Goal: Task Accomplishment & Management: Manage account settings

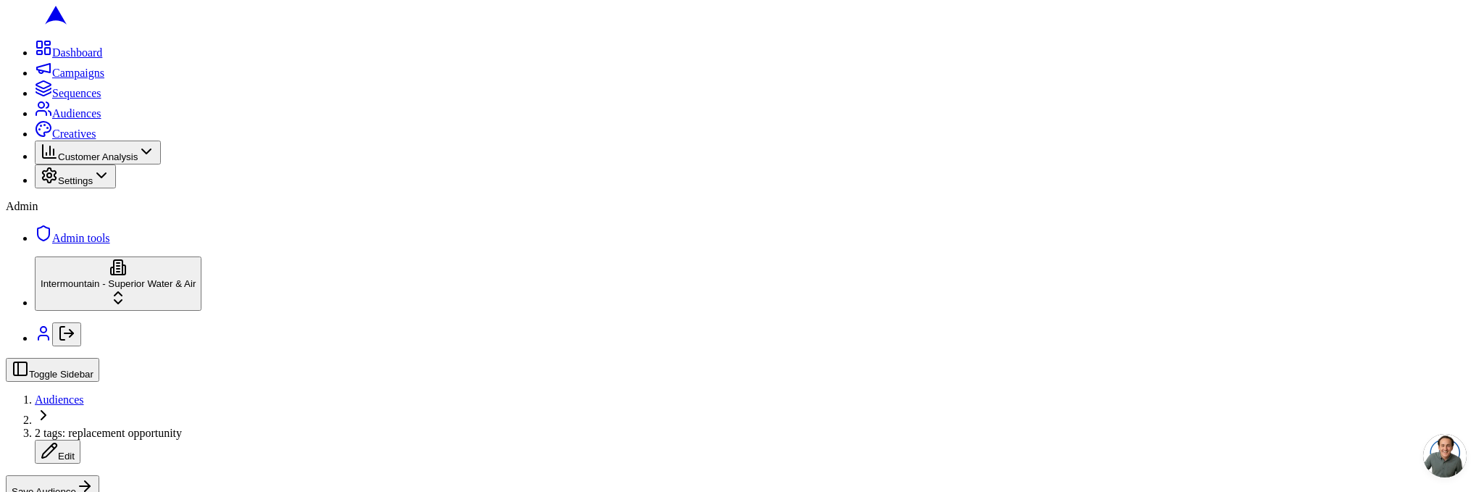
scroll to position [542, 0]
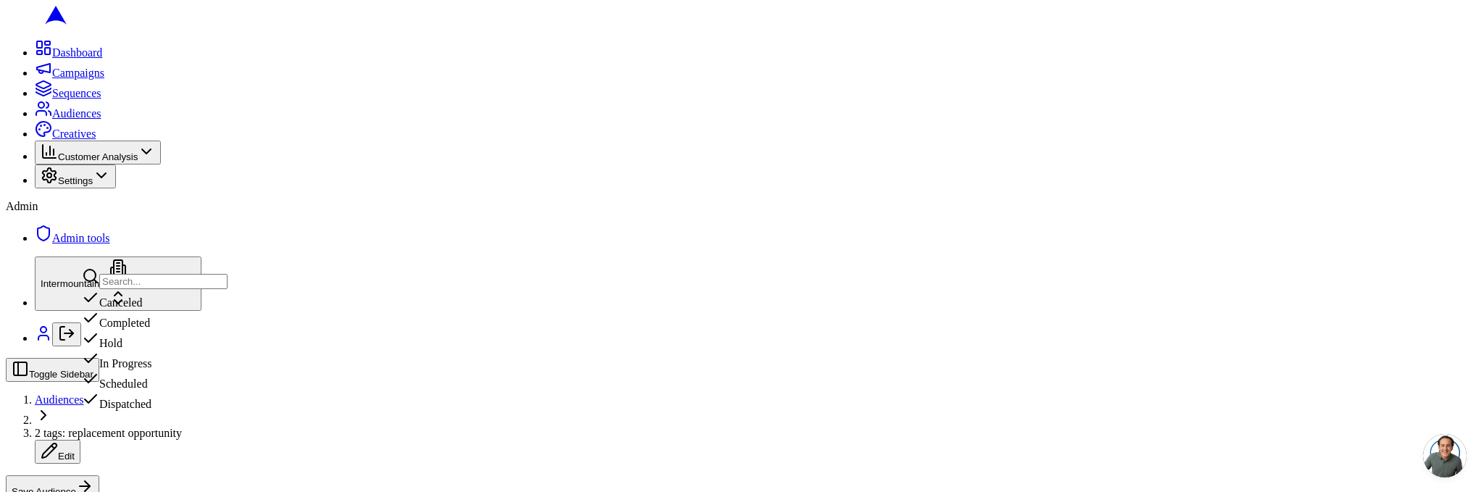
click at [201, 391] on div "Scheduled" at bounding box center [155, 380] width 146 height 20
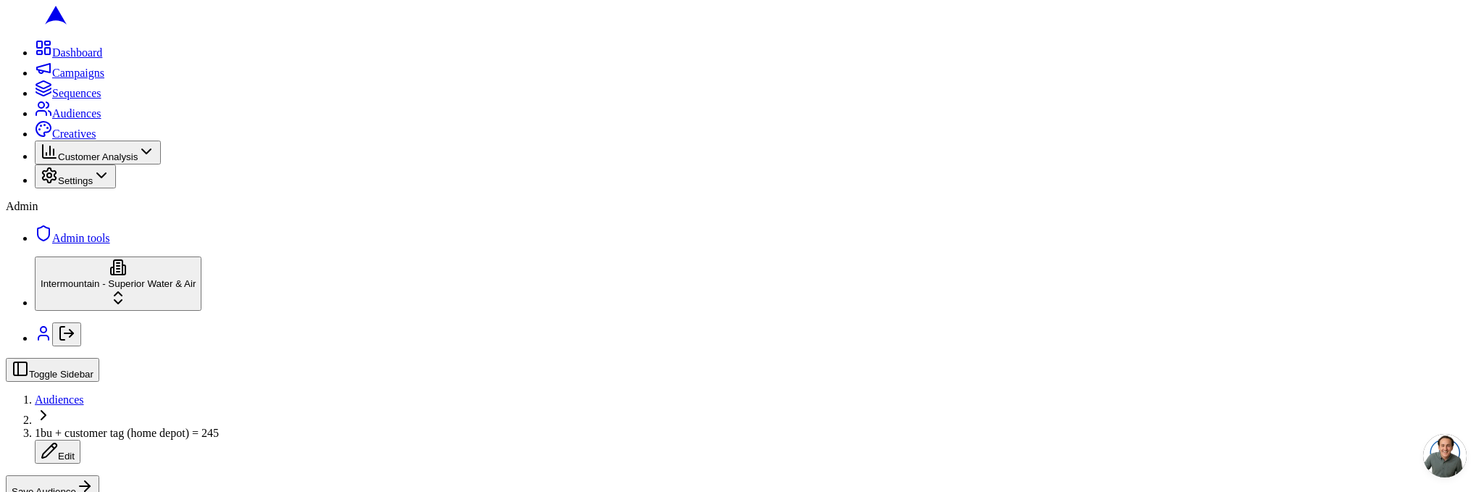
scroll to position [544, 0]
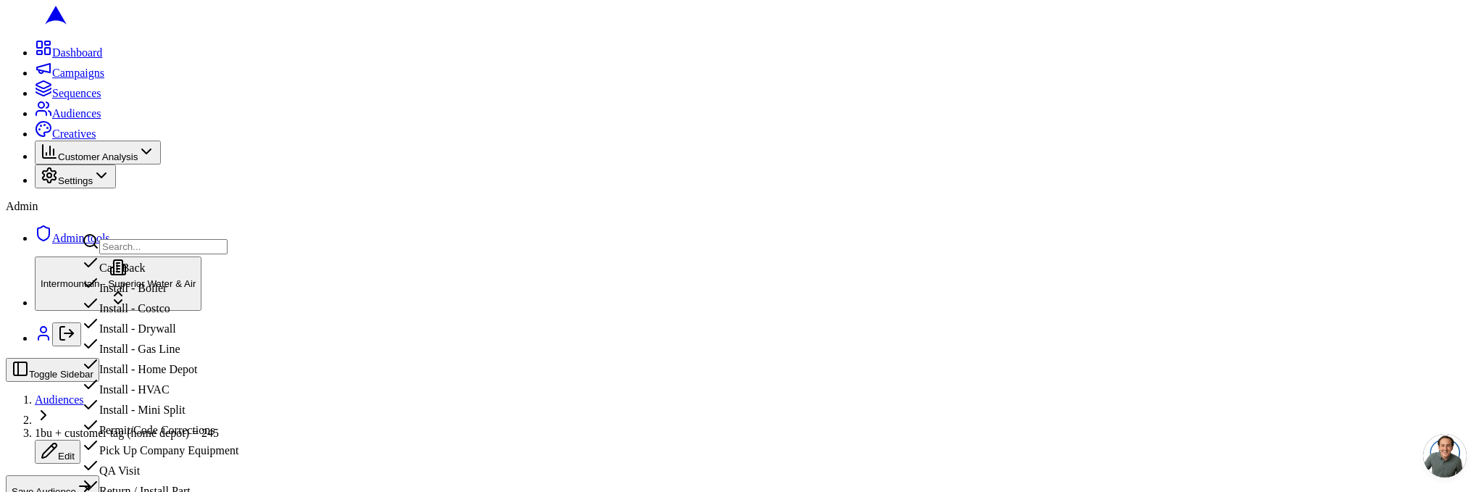
click at [163, 396] on div "Install - HVAC" at bounding box center [160, 386] width 157 height 20
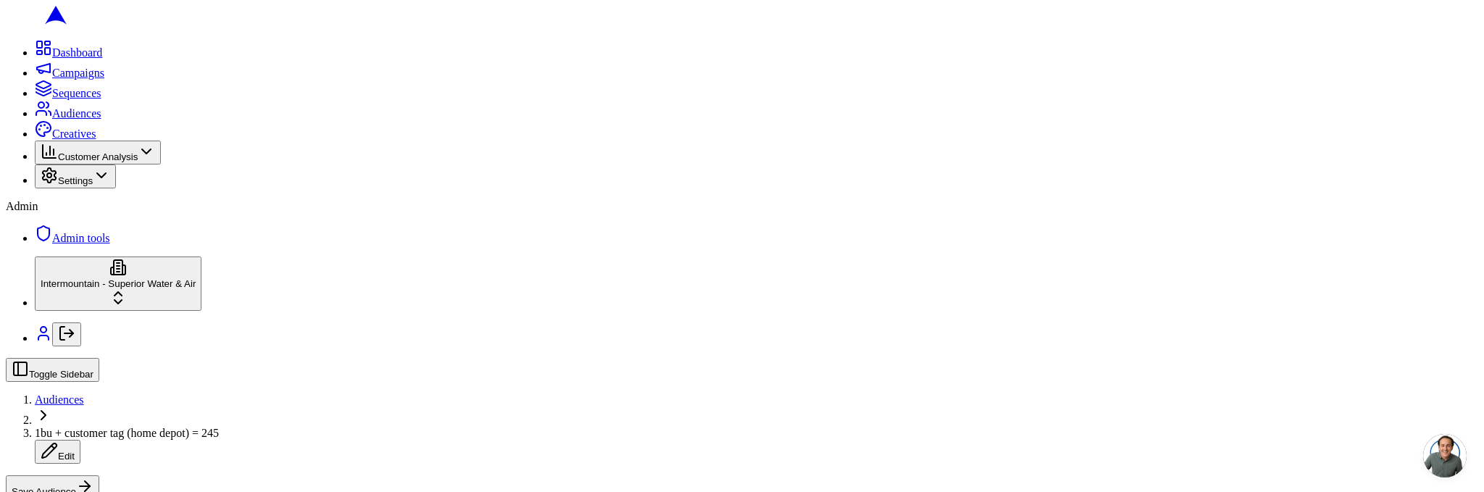
click at [219, 427] on span "1bu + customer tag (home depot) = 245" at bounding box center [127, 433] width 184 height 12
click at [163, 427] on input "1bu + customer tag (home depot) = 245" at bounding box center [99, 434] width 128 height 15
type input "1bu + customer tag (home depot) + job type = install hvac = 245"
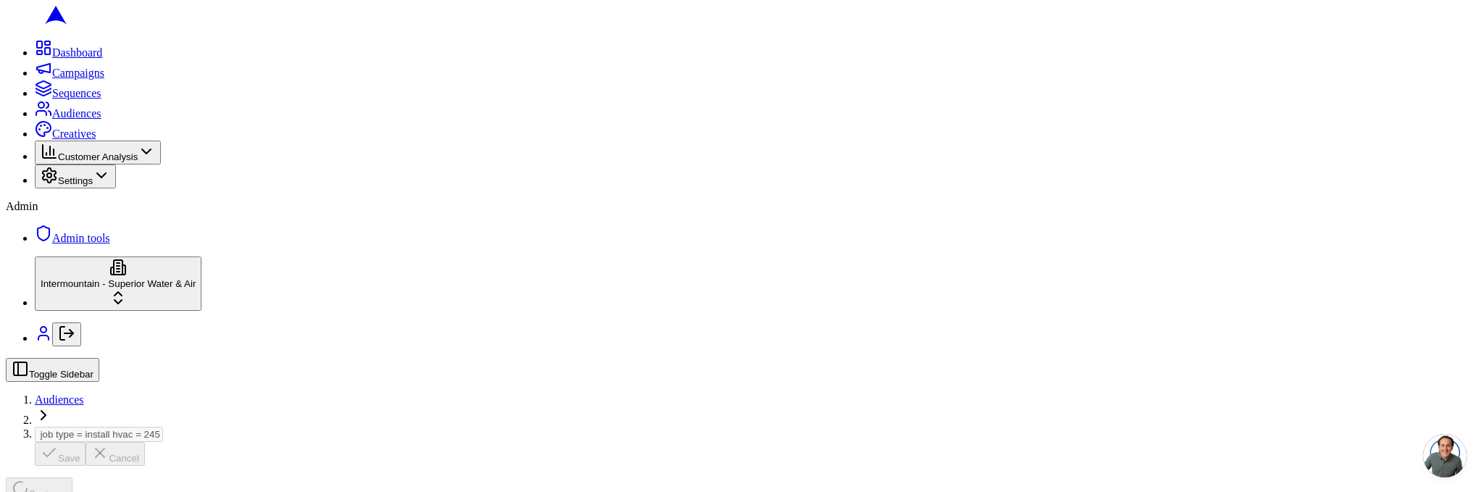
scroll to position [0, 0]
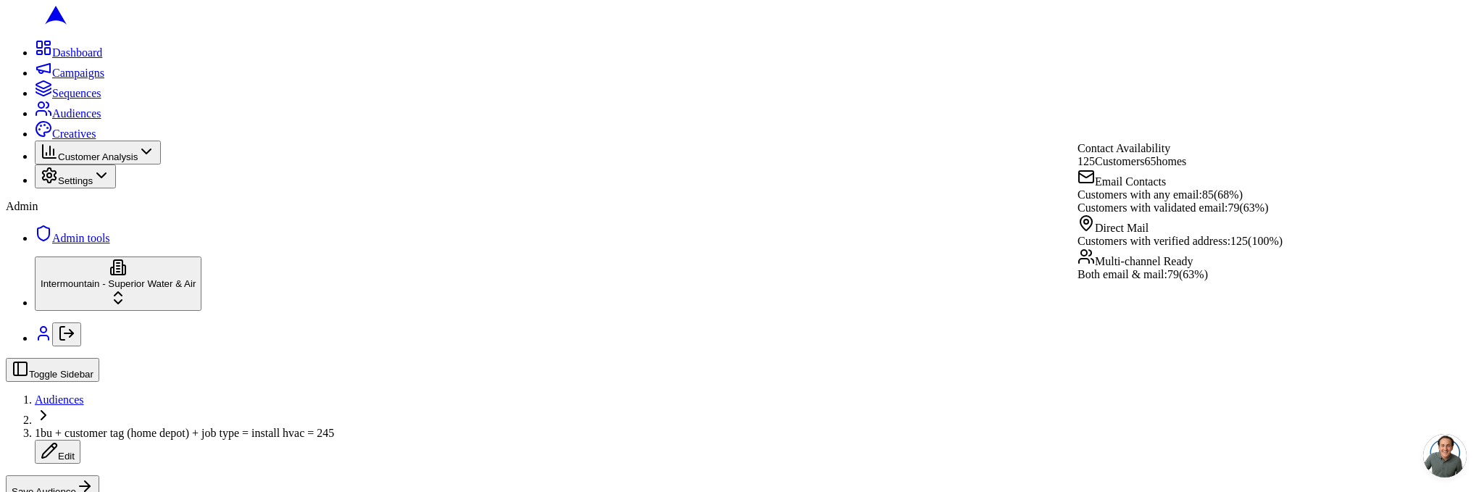
click at [334, 427] on span "1bu + customer tag (home depot) + job type = install hvac = 245" at bounding box center [184, 433] width 299 height 12
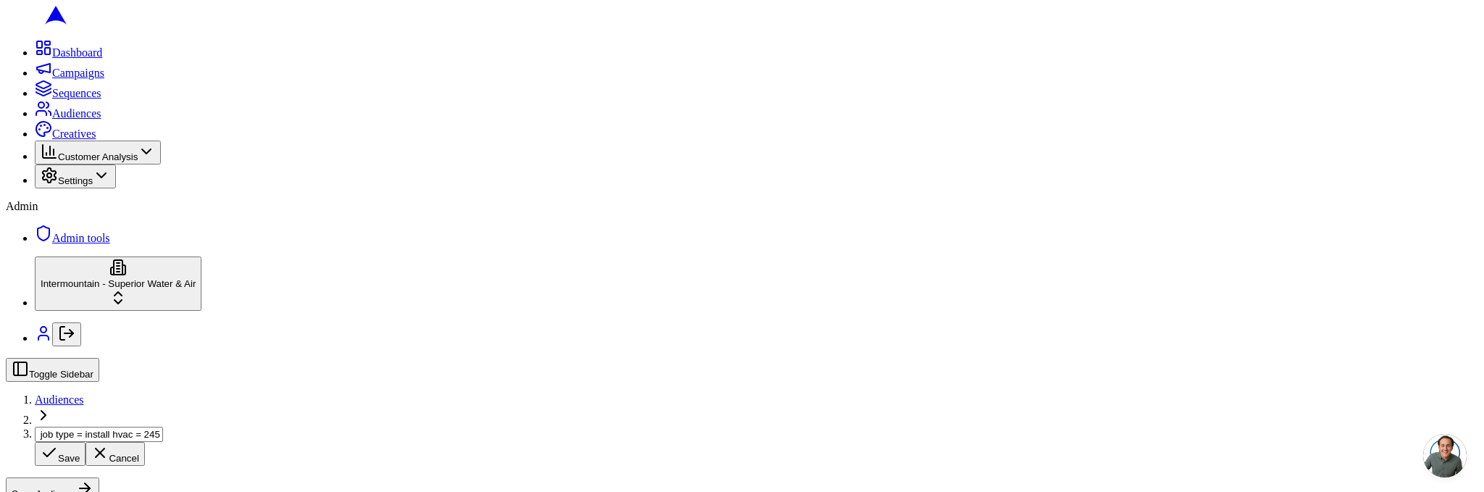
click at [163, 427] on input "1bu + customer tag (home depot) + job type = install hvac = 245" at bounding box center [99, 434] width 128 height 15
type input "1bu + customer tag (home depot) + job type = install hvac = 65"
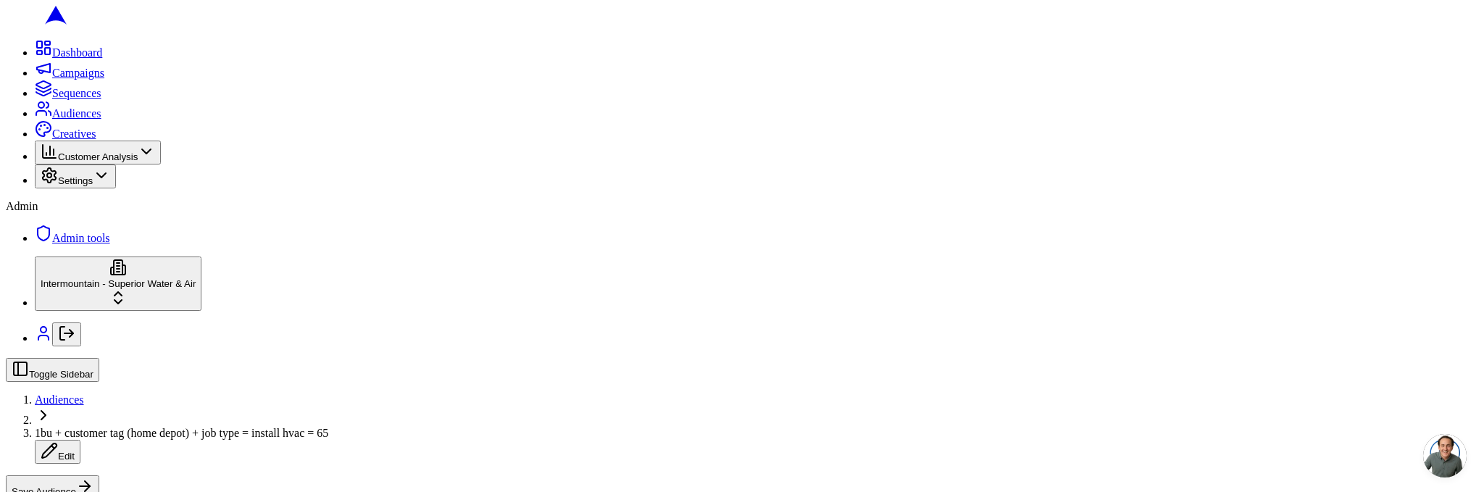
click at [99, 476] on button "Save Audience" at bounding box center [53, 488] width 94 height 24
click at [23, 421] on html "Dashboard Campaigns Sequences Audiences Creatives Customer Analysis Settings Ad…" at bounding box center [742, 402] width 1484 height 804
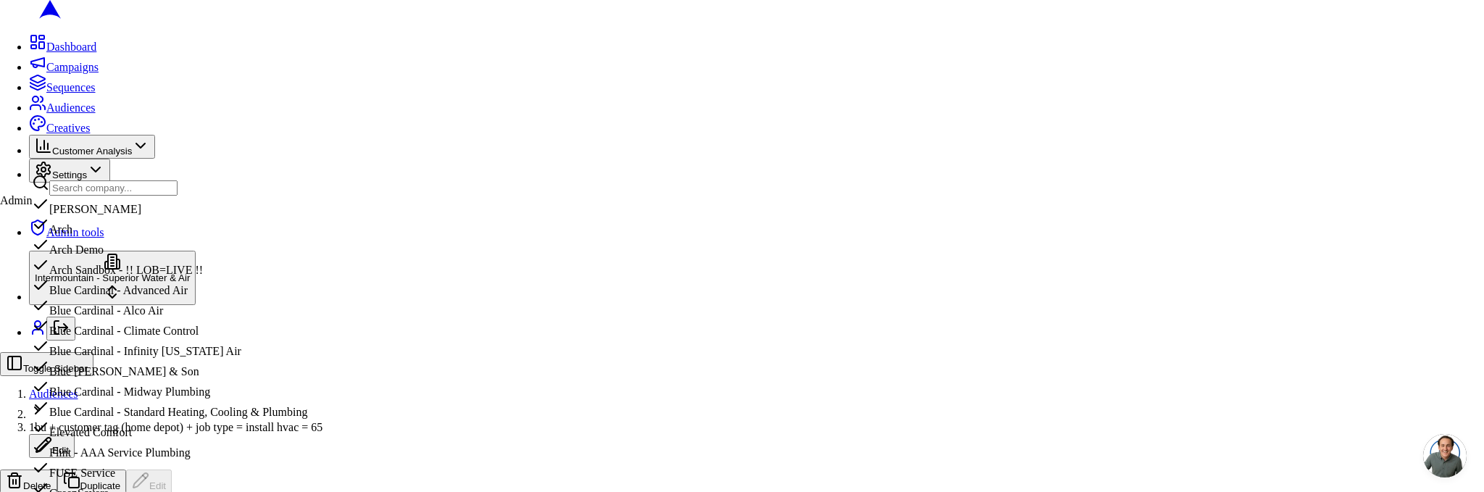
scroll to position [540, 0]
click at [46, 162] on html "Dashboard Campaigns Sequences Audiences Creatives Customer Analysis Settings Ad…" at bounding box center [742, 399] width 1484 height 798
